Goal: Complete application form: Complete application form

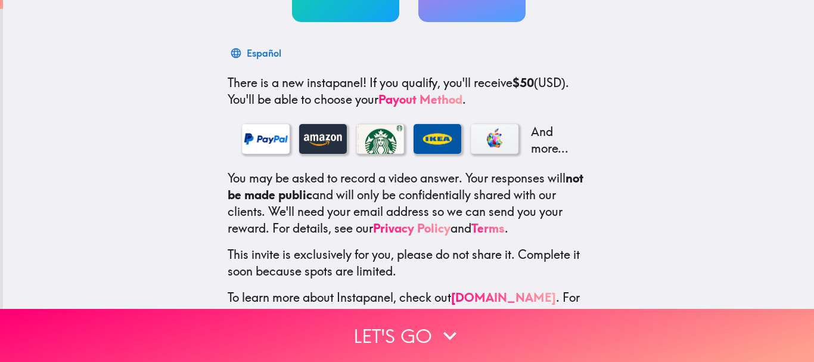
scroll to position [203, 0]
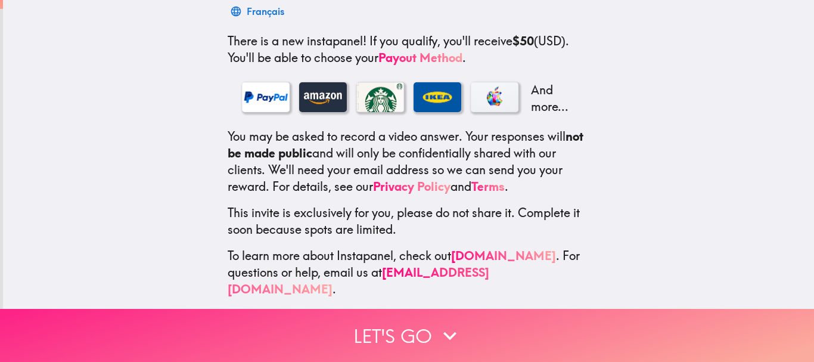
click at [405, 328] on button "Let's go" at bounding box center [407, 335] width 814 height 53
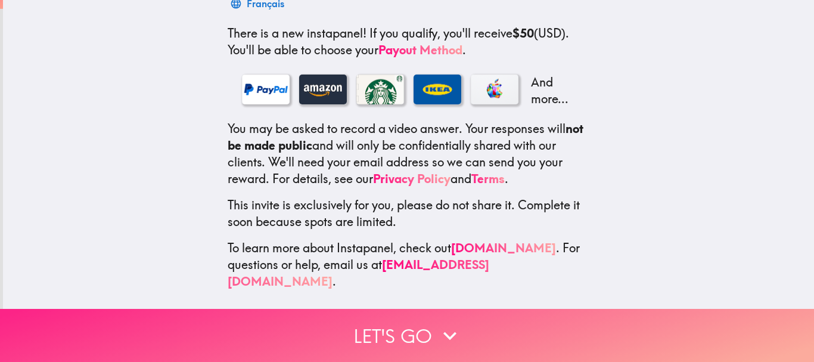
scroll to position [117, 0]
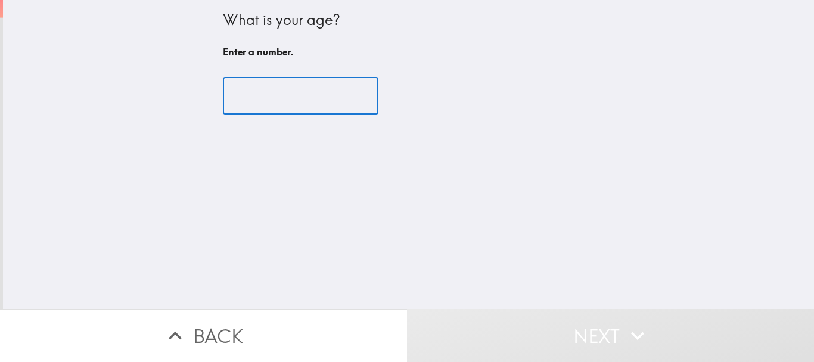
click at [274, 89] on input "number" at bounding box center [300, 95] width 155 height 37
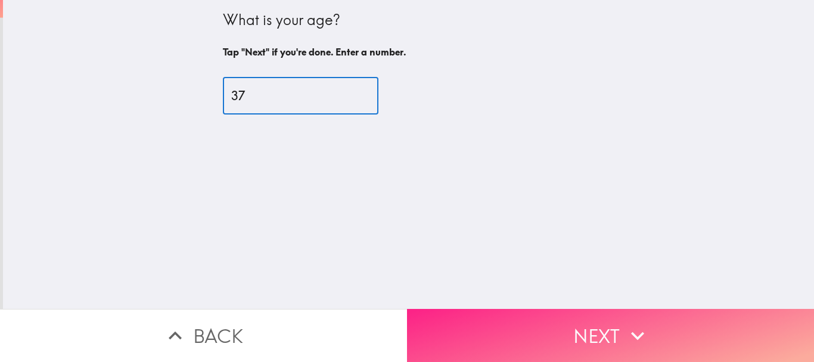
type input "37"
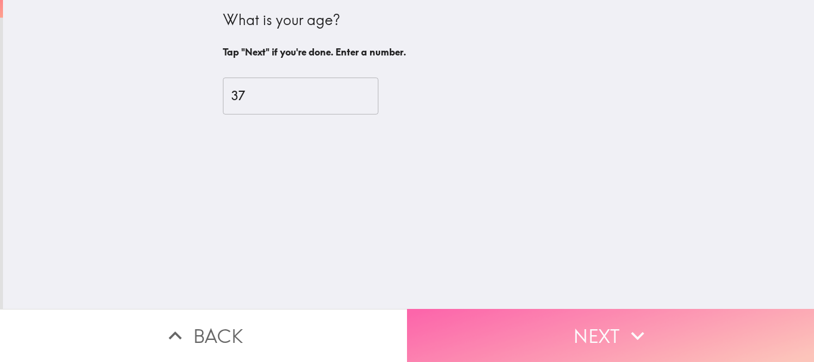
click at [588, 309] on button "Next" at bounding box center [610, 335] width 407 height 53
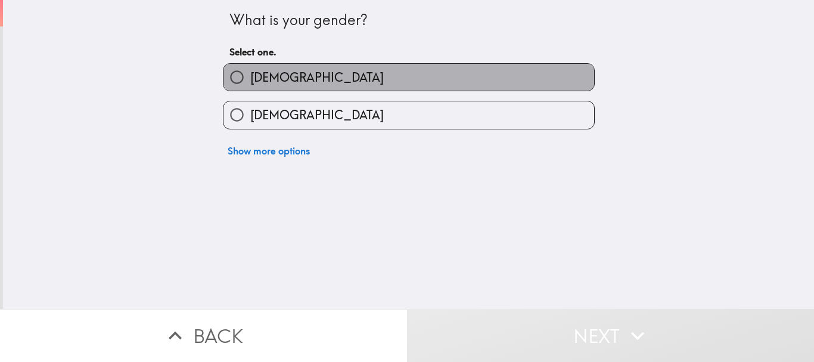
click at [333, 80] on label "[DEMOGRAPHIC_DATA]" at bounding box center [408, 77] width 370 height 27
click at [250, 80] on input "[DEMOGRAPHIC_DATA]" at bounding box center [236, 77] width 27 height 27
radio input "true"
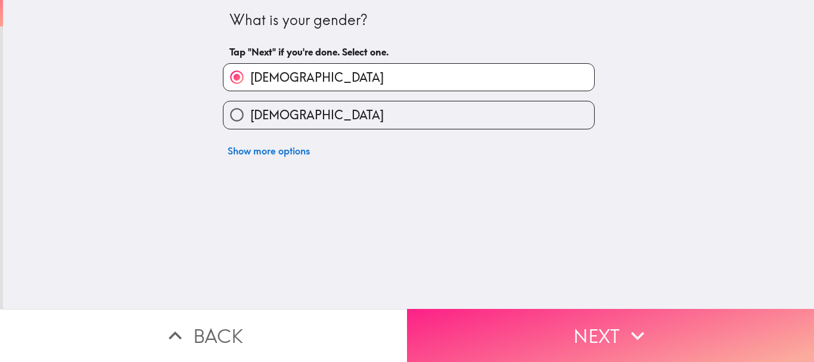
click at [494, 326] on button "Next" at bounding box center [610, 335] width 407 height 53
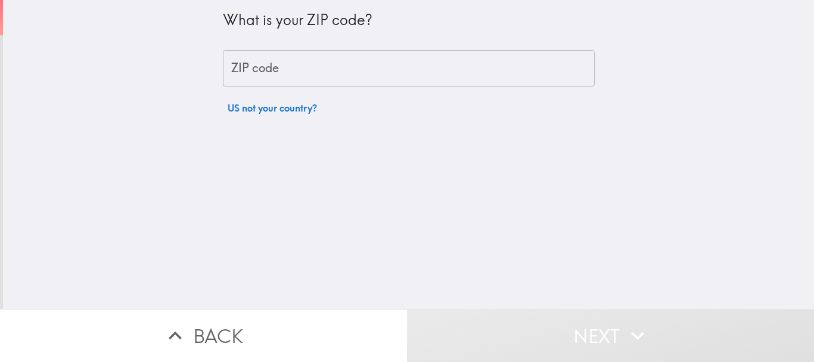
click at [296, 86] on input "ZIP code" at bounding box center [409, 68] width 372 height 37
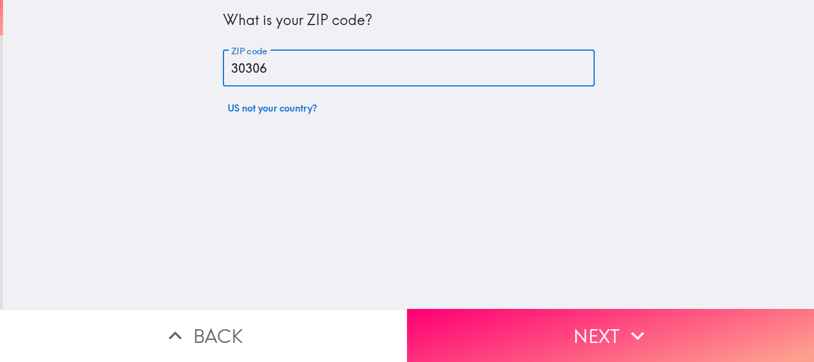
type input "30306"
click at [572, 309] on button "Next" at bounding box center [610, 335] width 407 height 53
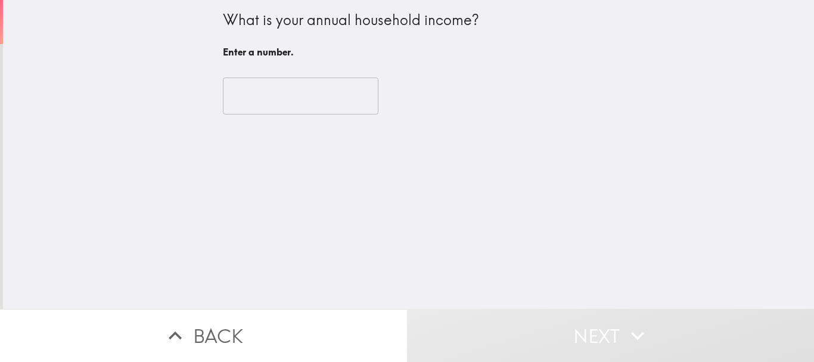
click at [287, 102] on input "number" at bounding box center [300, 95] width 155 height 37
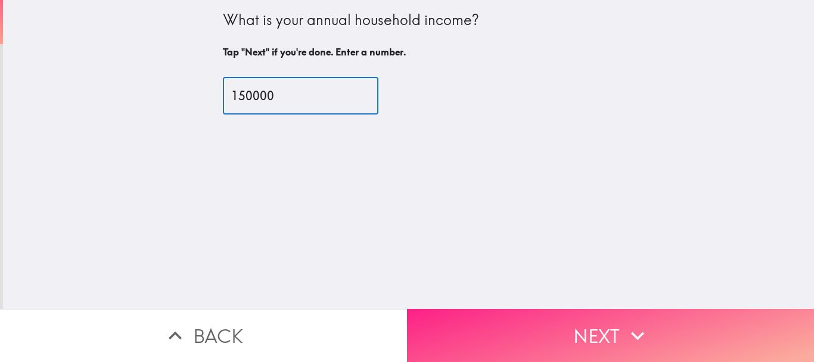
type input "150000"
click at [521, 321] on button "Next" at bounding box center [610, 335] width 407 height 53
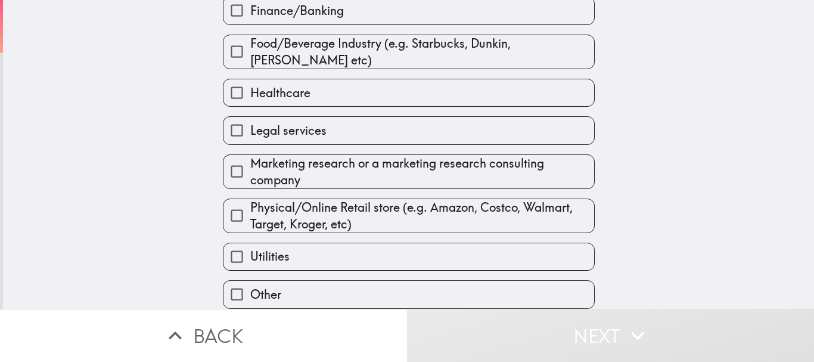
scroll to position [253, 0]
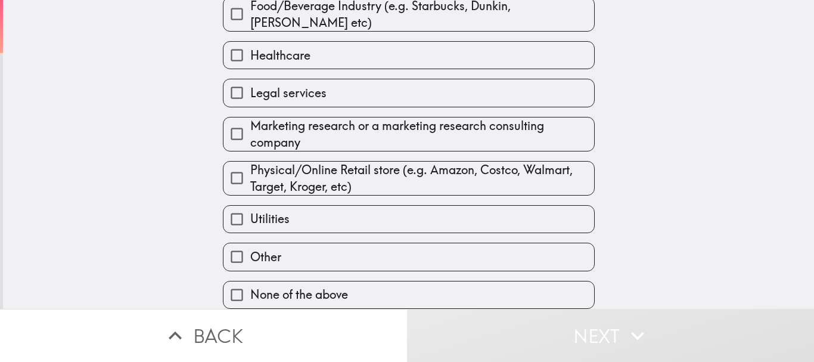
click at [303, 281] on label "None of the above" at bounding box center [408, 294] width 370 height 27
click at [250, 281] on input "None of the above" at bounding box center [236, 294] width 27 height 27
checkbox input "true"
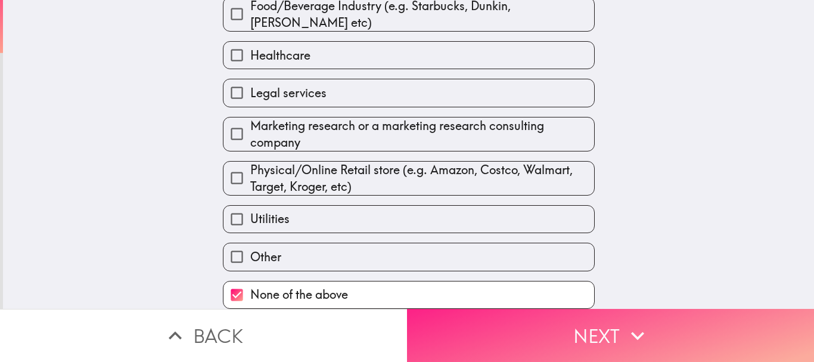
click at [575, 333] on button "Next" at bounding box center [610, 335] width 407 height 53
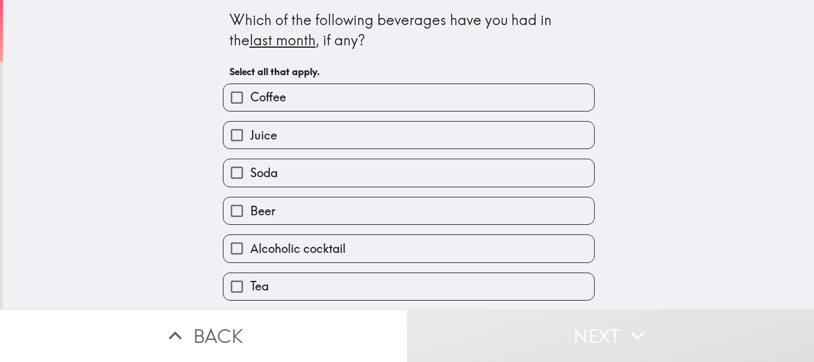
click at [360, 104] on label "Coffee" at bounding box center [408, 97] width 370 height 27
click at [250, 104] on input "Coffee" at bounding box center [236, 97] width 27 height 27
checkbox input "true"
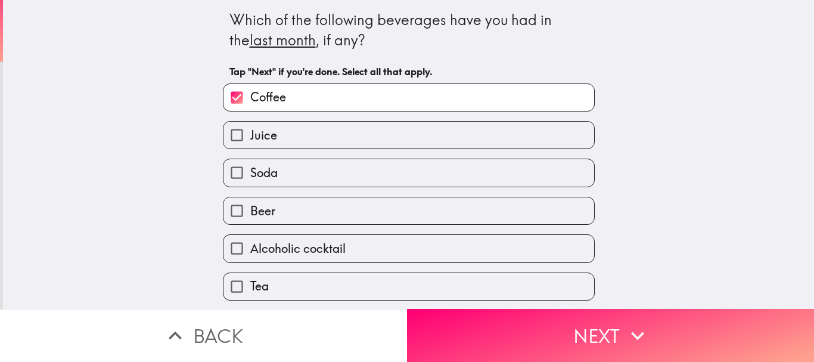
click at [320, 134] on label "Juice" at bounding box center [408, 135] width 370 height 27
click at [250, 134] on input "Juice" at bounding box center [236, 135] width 27 height 27
checkbox input "true"
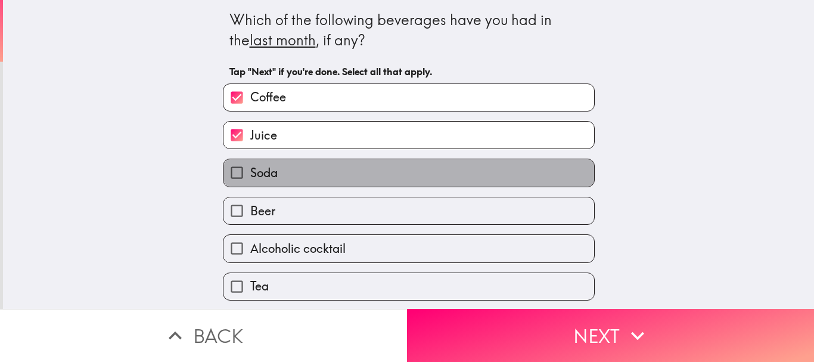
click at [301, 179] on label "Soda" at bounding box center [408, 172] width 370 height 27
click at [250, 179] on input "Soda" at bounding box center [236, 172] width 27 height 27
checkbox input "true"
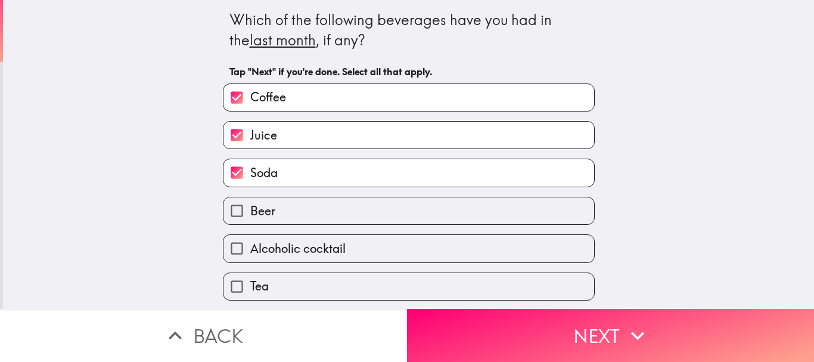
click at [284, 222] on label "Beer" at bounding box center [408, 210] width 370 height 27
click at [250, 222] on input "Beer" at bounding box center [236, 210] width 27 height 27
checkbox input "true"
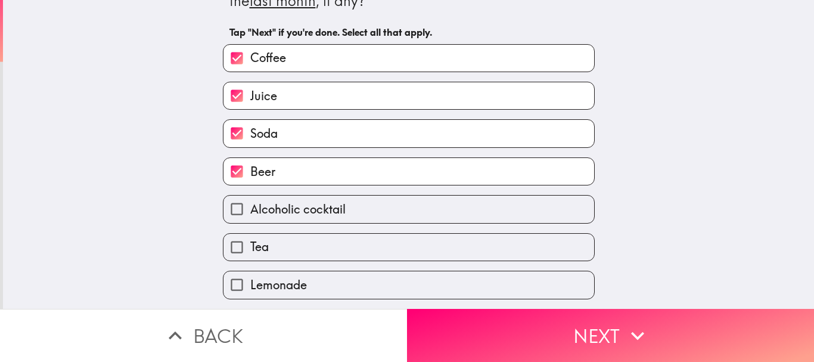
scroll to position [60, 0]
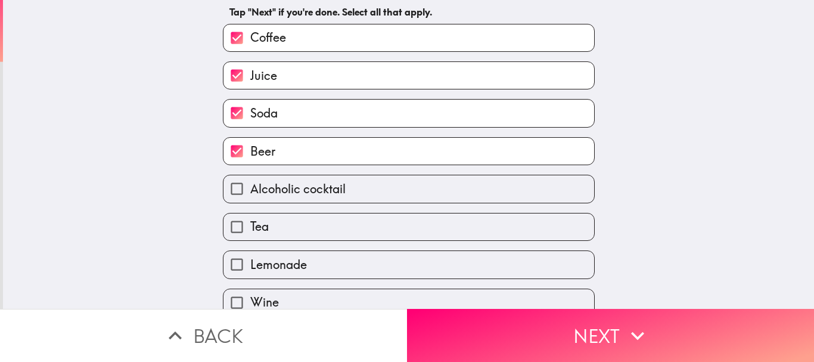
click at [319, 191] on span "Alcoholic cocktail" at bounding box center [297, 188] width 95 height 17
click at [250, 191] on input "Alcoholic cocktail" at bounding box center [236, 188] width 27 height 27
checkbox input "true"
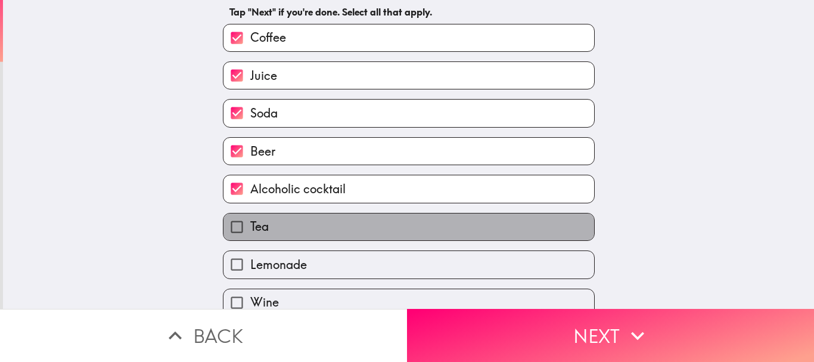
click at [309, 239] on label "Tea" at bounding box center [408, 226] width 370 height 27
click at [250, 239] on input "Tea" at bounding box center [236, 226] width 27 height 27
checkbox input "true"
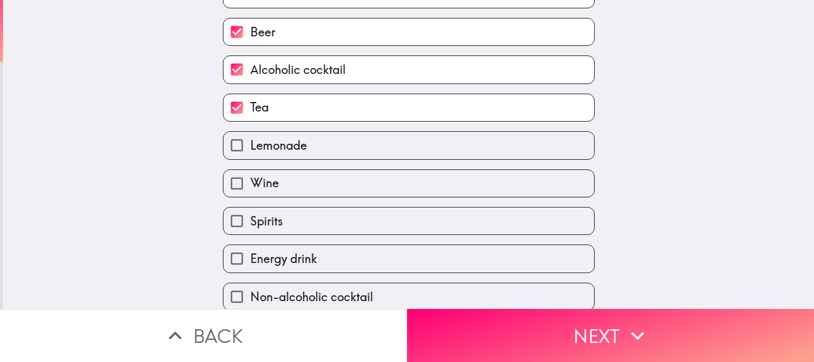
click at [284, 145] on span "Lemonade" at bounding box center [278, 145] width 57 height 17
click at [250, 145] on input "Lemonade" at bounding box center [236, 145] width 27 height 27
checkbox input "true"
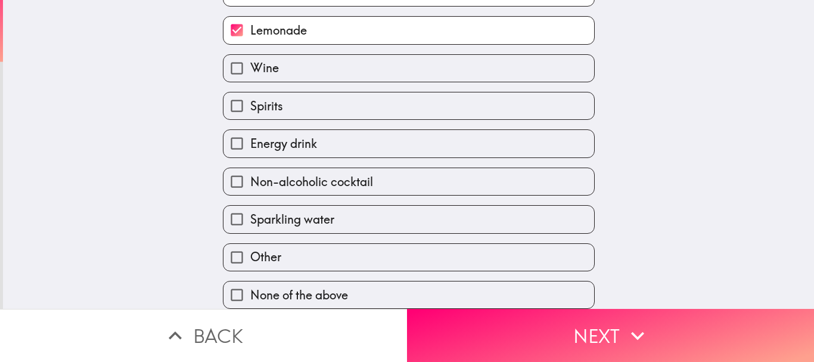
scroll to position [303, 0]
click at [273, 105] on span "Spirits" at bounding box center [266, 106] width 33 height 17
click at [250, 105] on input "Spirits" at bounding box center [236, 105] width 27 height 27
checkbox input "true"
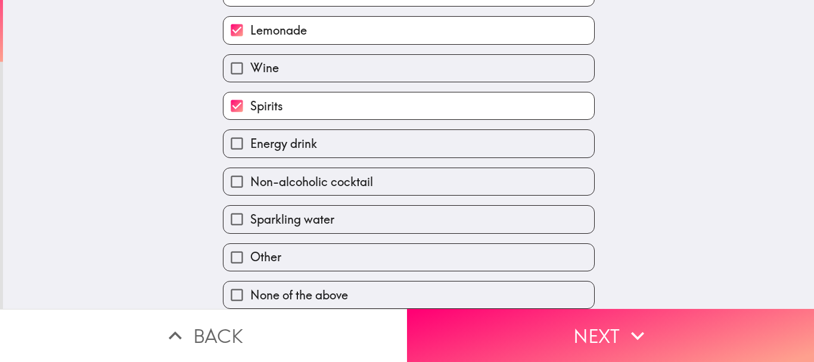
drag, startPoint x: 313, startPoint y: 207, endPoint x: 331, endPoint y: 213, distance: 18.3
click at [313, 211] on span "Sparkling water" at bounding box center [292, 219] width 84 height 17
click at [250, 208] on input "Sparkling water" at bounding box center [236, 218] width 27 height 27
checkbox input "true"
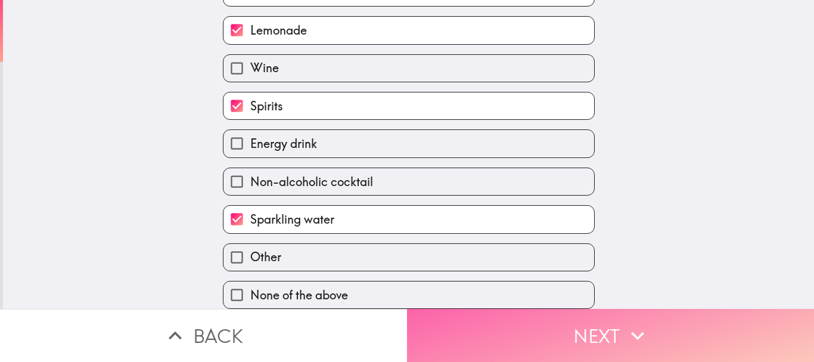
click at [522, 326] on button "Next" at bounding box center [610, 335] width 407 height 53
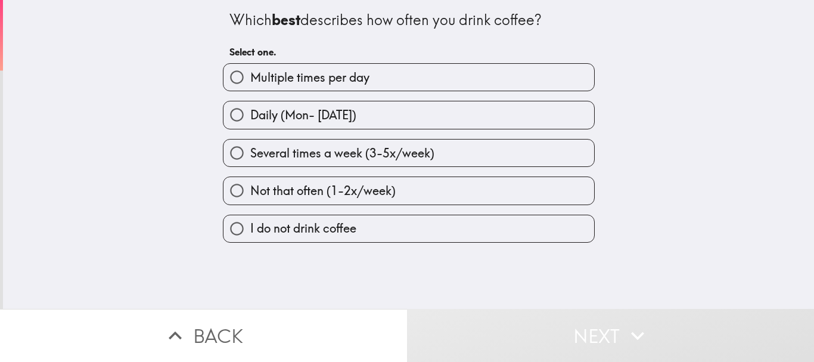
click at [366, 165] on label "Several times a week (3-5x/week)" at bounding box center [408, 152] width 370 height 27
click at [250, 165] on input "Several times a week (3-5x/week)" at bounding box center [236, 152] width 27 height 27
radio input "true"
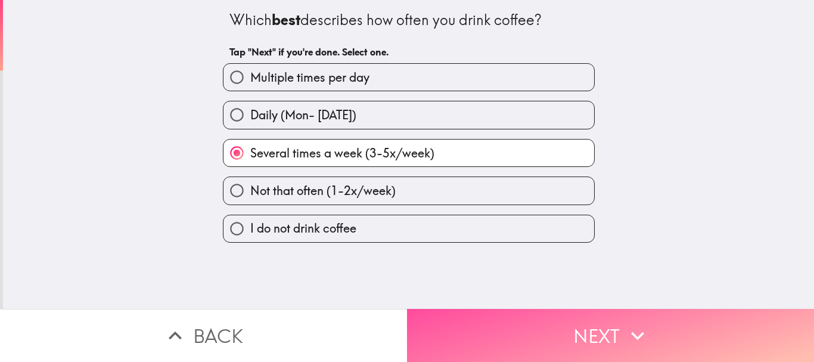
click at [579, 328] on button "Next" at bounding box center [610, 335] width 407 height 53
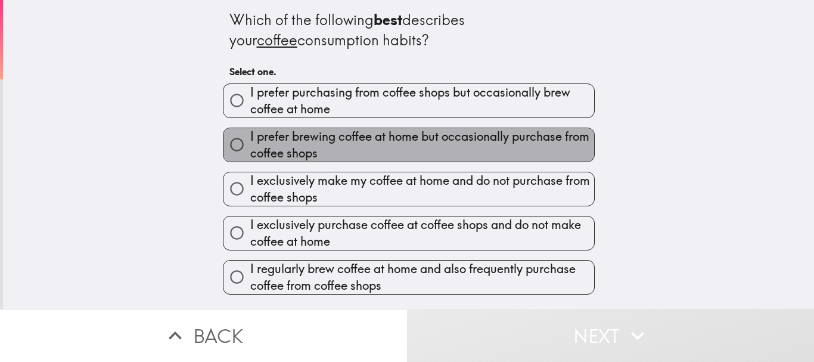
click at [351, 151] on span "I prefer brewing coffee at home but occasionally purchase from coffee shops" at bounding box center [422, 144] width 344 height 33
click at [250, 151] on input "I prefer brewing coffee at home but occasionally purchase from coffee shops" at bounding box center [236, 144] width 27 height 27
radio input "true"
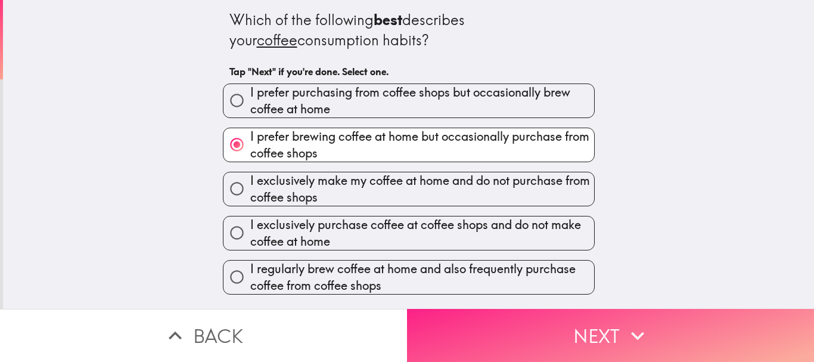
click at [528, 347] on button "Next" at bounding box center [610, 335] width 407 height 53
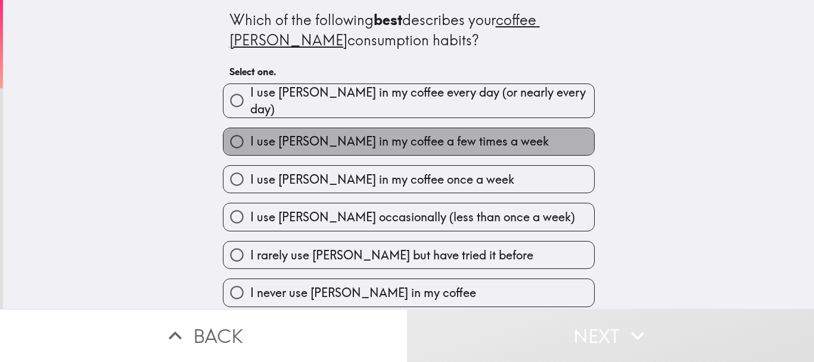
click at [411, 144] on label "I use [PERSON_NAME] in my coffee a few times a week" at bounding box center [408, 141] width 370 height 27
click at [250, 144] on input "I use [PERSON_NAME] in my coffee a few times a week" at bounding box center [236, 141] width 27 height 27
radio input "true"
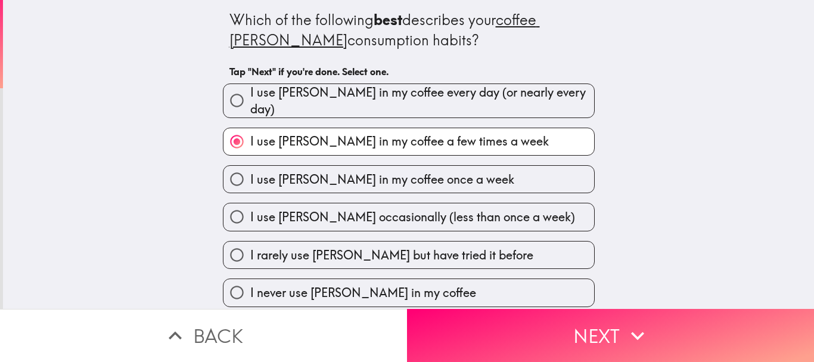
click at [624, 334] on icon "button" at bounding box center [637, 335] width 26 height 26
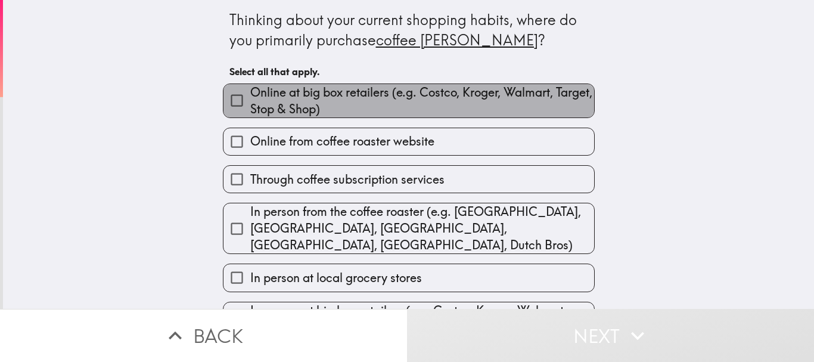
click at [419, 106] on span "Online at big box retailers (e.g. Costco, Kroger, Walmart, Target, Stop & Shop)" at bounding box center [422, 100] width 344 height 33
click at [250, 106] on input "Online at big box retailers (e.g. Costco, Kroger, Walmart, Target, Stop & Shop)" at bounding box center [236, 100] width 27 height 27
checkbox input "true"
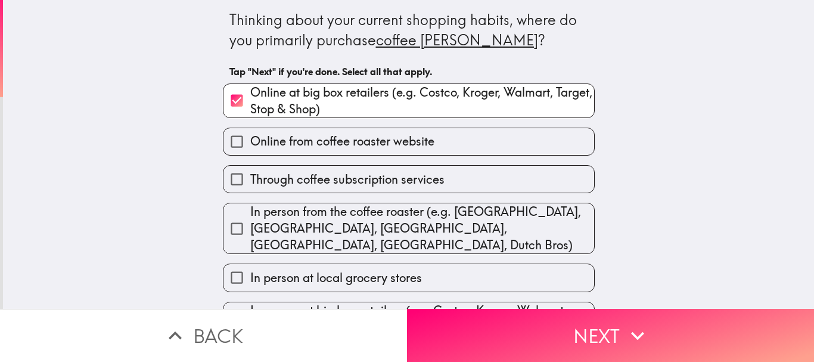
click at [425, 233] on span "In person from the coffee roaster (e.g. [GEOGRAPHIC_DATA], [GEOGRAPHIC_DATA], […" at bounding box center [422, 228] width 344 height 50
click at [250, 233] on input "In person from the coffee roaster (e.g. [GEOGRAPHIC_DATA], [GEOGRAPHIC_DATA], […" at bounding box center [236, 228] width 27 height 27
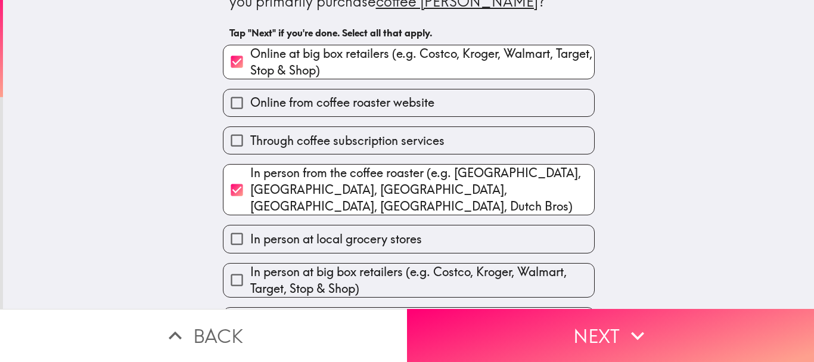
scroll to position [60, 0]
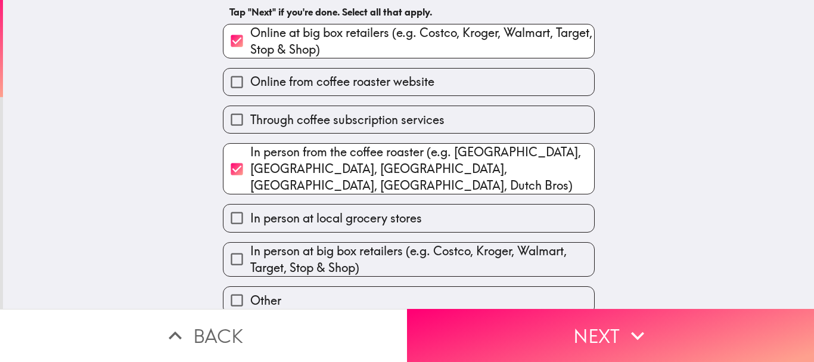
click at [397, 164] on span "In person from the coffee roaster (e.g. [GEOGRAPHIC_DATA], [GEOGRAPHIC_DATA], […" at bounding box center [422, 169] width 344 height 50
click at [250, 164] on input "In person from the coffee roaster (e.g. [GEOGRAPHIC_DATA], [GEOGRAPHIC_DATA], […" at bounding box center [236, 168] width 27 height 27
checkbox input "false"
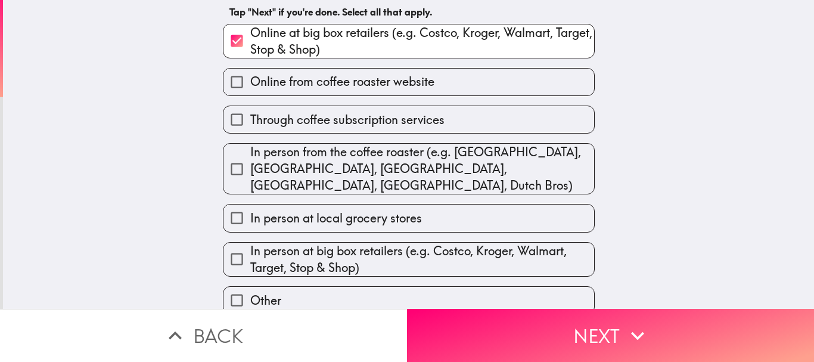
click at [382, 210] on span "In person at local grocery stores" at bounding box center [336, 218] width 172 height 17
click at [250, 204] on input "In person at local grocery stores" at bounding box center [236, 217] width 27 height 27
checkbox input "true"
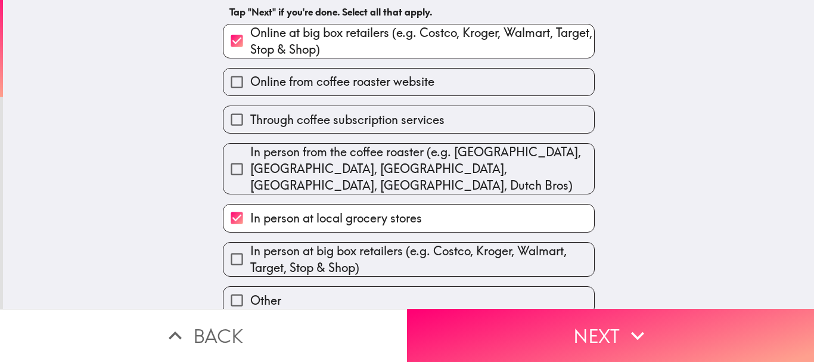
click at [395, 242] on span "In person at big box retailers (e.g. Costco, Kroger, Walmart, Target, Stop & Sh…" at bounding box center [422, 258] width 344 height 33
click at [250, 245] on input "In person at big box retailers (e.g. Costco, Kroger, Walmart, Target, Stop & Sh…" at bounding box center [236, 258] width 27 height 27
checkbox input "true"
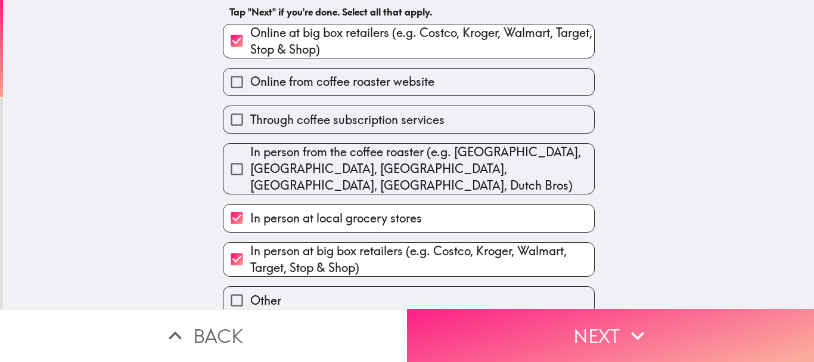
click at [484, 315] on button "Next" at bounding box center [610, 335] width 407 height 53
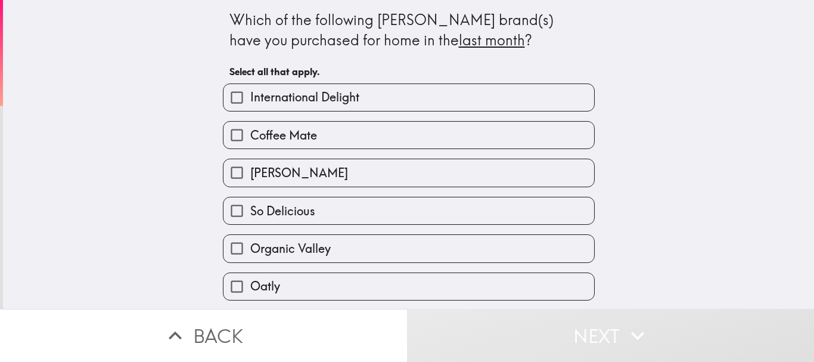
click at [348, 136] on label "Coffee Mate" at bounding box center [408, 135] width 370 height 27
click at [250, 136] on input "Coffee Mate" at bounding box center [236, 135] width 27 height 27
checkbox input "true"
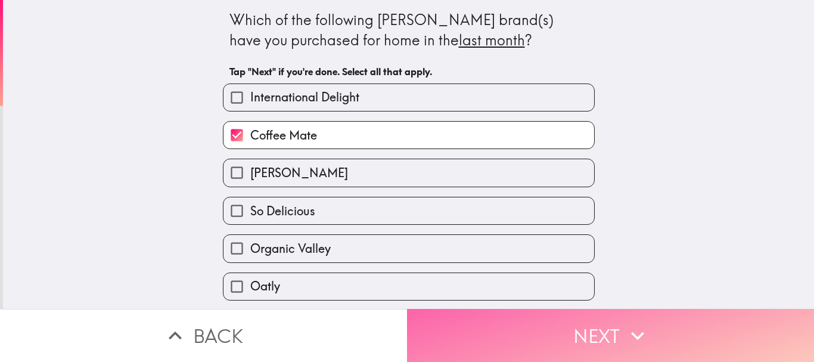
click at [475, 332] on button "Next" at bounding box center [610, 335] width 407 height 53
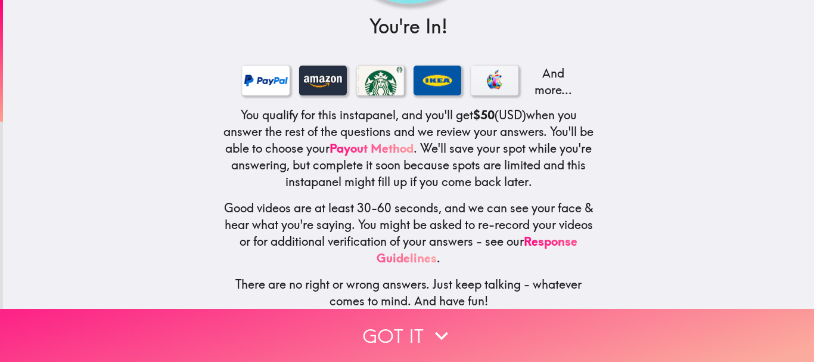
scroll to position [177, 0]
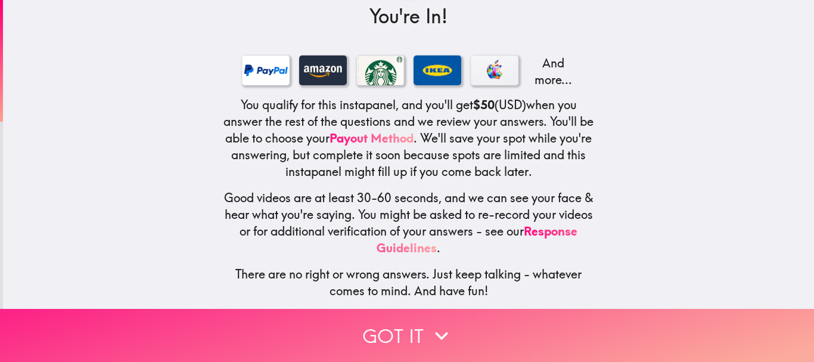
click at [428, 331] on icon "button" at bounding box center [441, 335] width 26 height 26
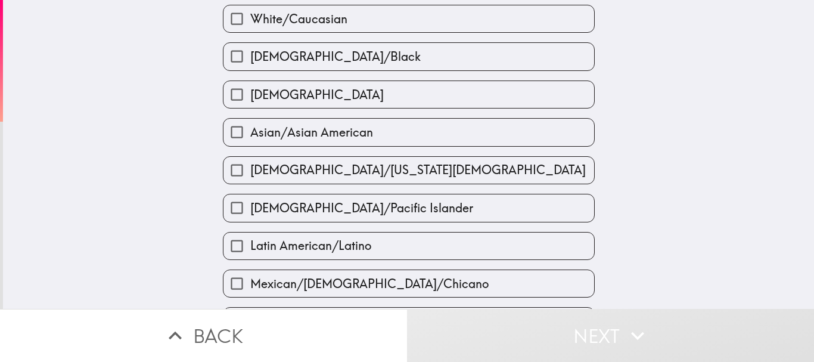
scroll to position [0, 0]
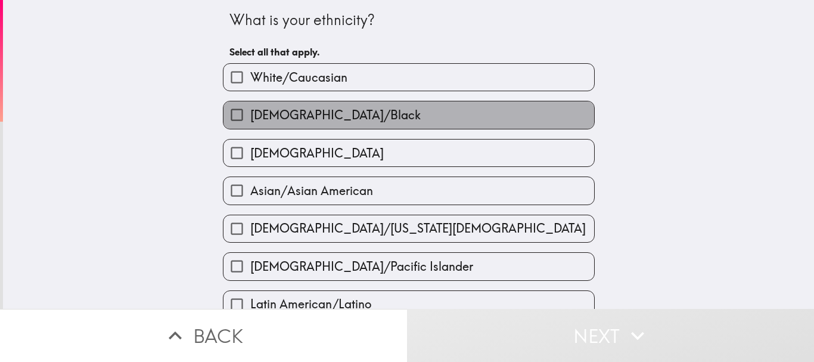
click at [293, 117] on span "[DEMOGRAPHIC_DATA]/Black" at bounding box center [335, 115] width 170 height 17
click at [250, 117] on input "[DEMOGRAPHIC_DATA]/Black" at bounding box center [236, 114] width 27 height 27
checkbox input "true"
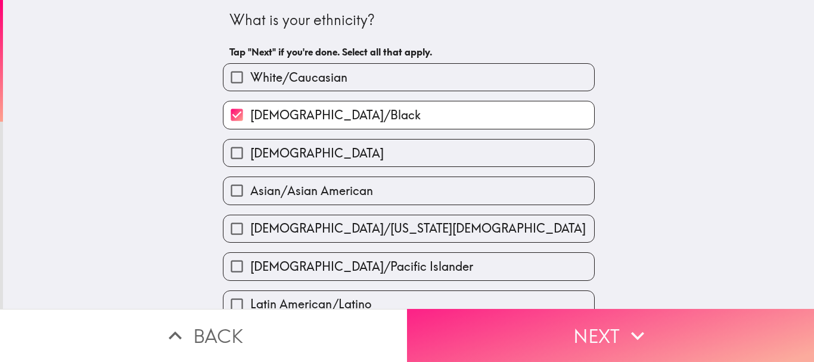
click at [547, 345] on button "Next" at bounding box center [610, 335] width 407 height 53
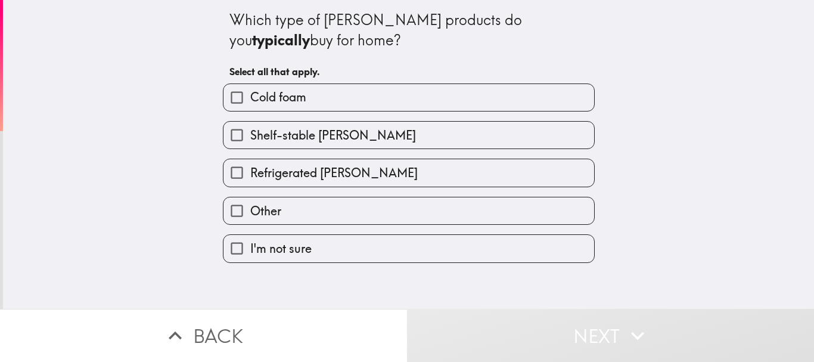
click at [352, 178] on span "Refrigerated [PERSON_NAME]" at bounding box center [333, 172] width 167 height 17
click at [250, 178] on input "Refrigerated [PERSON_NAME]" at bounding box center [236, 172] width 27 height 27
checkbox input "true"
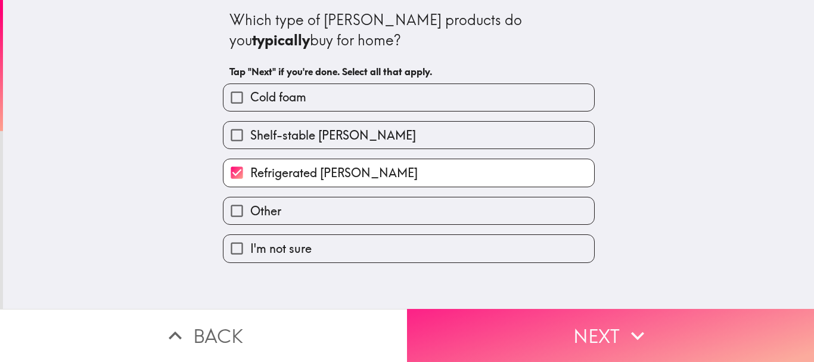
click at [516, 342] on button "Next" at bounding box center [610, 335] width 407 height 53
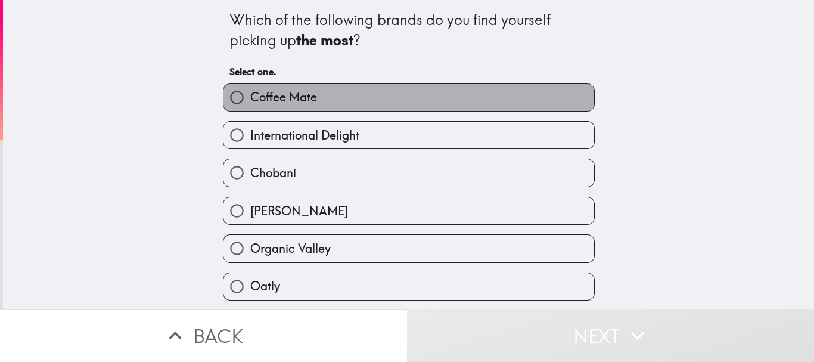
click at [338, 100] on label "Coffee Mate" at bounding box center [408, 97] width 370 height 27
click at [250, 100] on input "Coffee Mate" at bounding box center [236, 97] width 27 height 27
radio input "true"
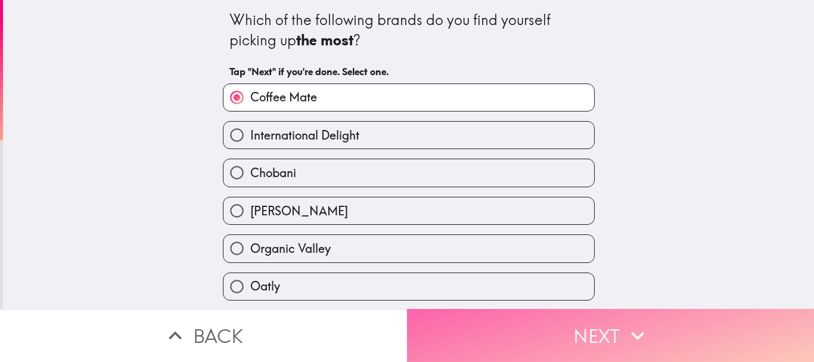
click at [566, 323] on button "Next" at bounding box center [610, 335] width 407 height 53
